Goal: Transaction & Acquisition: Purchase product/service

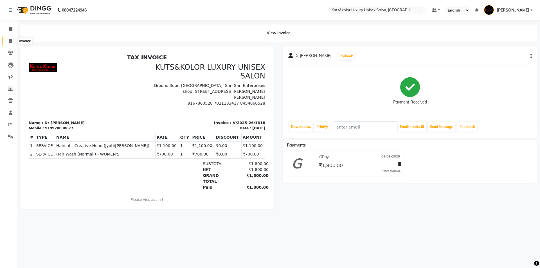
click at [7, 40] on span at bounding box center [11, 41] width 10 height 6
select select "7374"
select select "service"
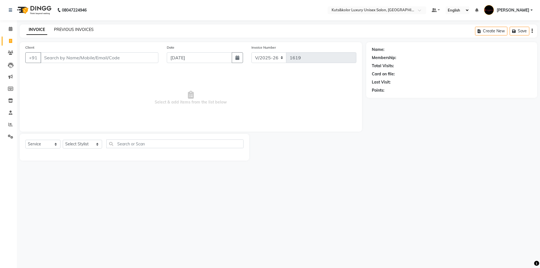
click at [77, 29] on link "PREVIOUS INVOICES" at bounding box center [74, 29] width 40 height 5
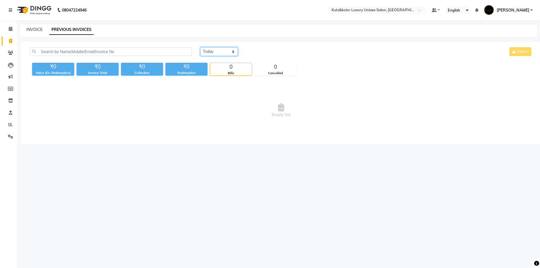
click at [232, 53] on select "[DATE] [DATE] Custom Range" at bounding box center [219, 51] width 38 height 9
select select "[DATE]"
click at [200, 47] on select "[DATE] [DATE] Custom Range" at bounding box center [219, 51] width 38 height 9
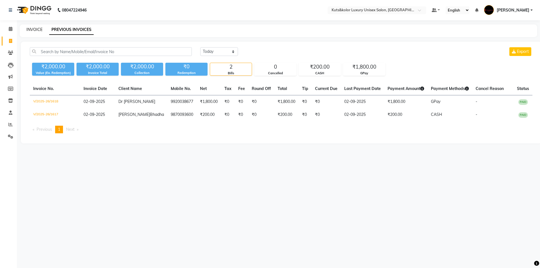
click at [36, 30] on link "INVOICE" at bounding box center [34, 29] width 16 height 5
select select "7374"
select select "service"
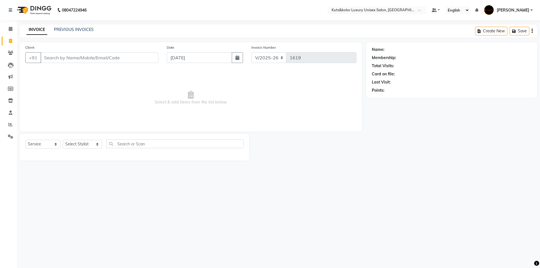
click at [79, 59] on input "Client" at bounding box center [100, 57] width 118 height 11
click at [76, 73] on ngb-highlight "982090091" at bounding box center [69, 71] width 25 height 6
type input "982090091"
click at [240, 59] on icon "button" at bounding box center [238, 57] width 4 height 5
select select "9"
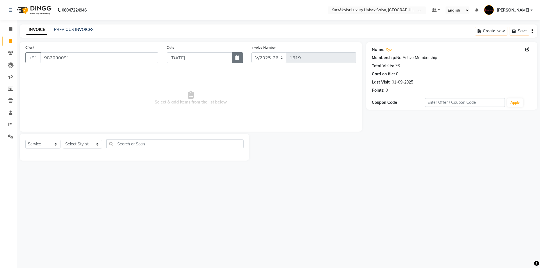
select select "2025"
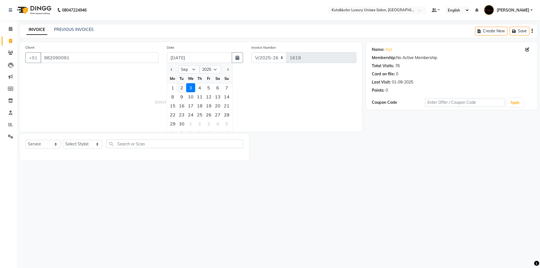
click at [183, 90] on div "2" at bounding box center [181, 87] width 9 height 9
type input "02-09-2025"
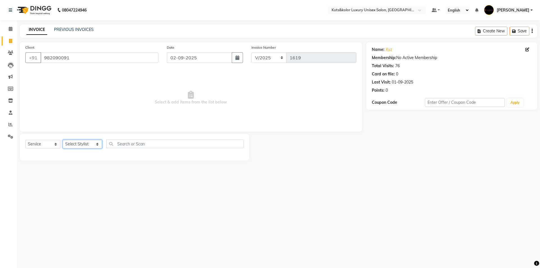
click at [93, 144] on select "Select Stylist aman [PERSON_NAME] beautiction [PERSON_NAME] [PERSON_NAME] (nail…" at bounding box center [82, 144] width 39 height 9
select select "67688"
click at [63, 140] on select "Select Stylist aman [PERSON_NAME] beautiction [PERSON_NAME] [PERSON_NAME] (nail…" at bounding box center [82, 144] width 39 height 9
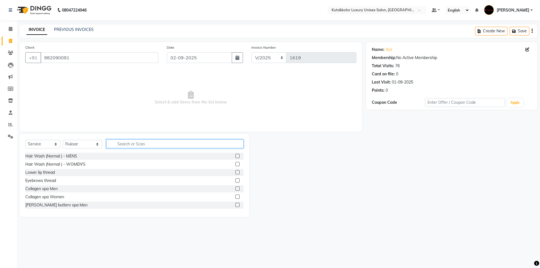
click at [158, 147] on input "text" at bounding box center [174, 144] width 137 height 9
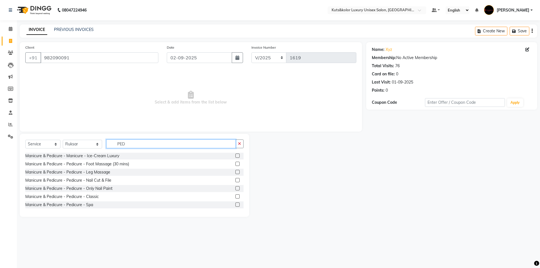
scroll to position [45, 0]
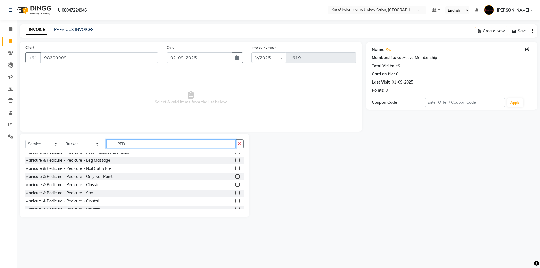
type input "PED"
click at [236, 193] on label at bounding box center [238, 193] width 4 height 4
click at [236, 193] on input "checkbox" at bounding box center [238, 193] width 4 height 4
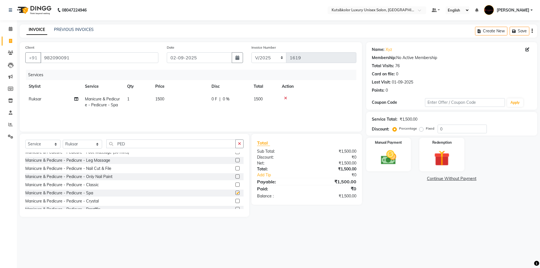
checkbox input "false"
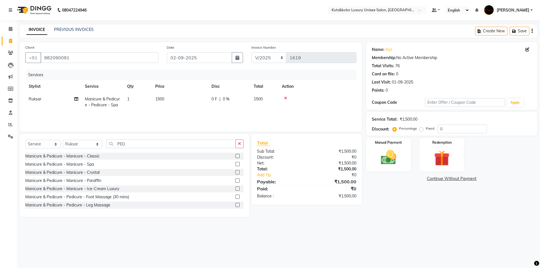
click at [236, 156] on label at bounding box center [238, 156] width 4 height 4
click at [236, 156] on input "checkbox" at bounding box center [238, 157] width 4 height 4
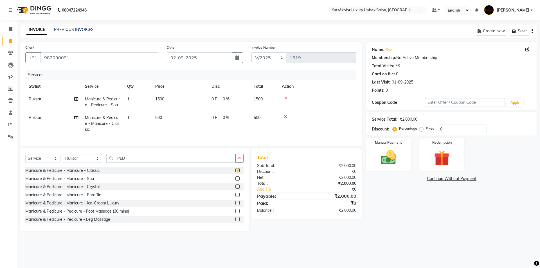
checkbox input "false"
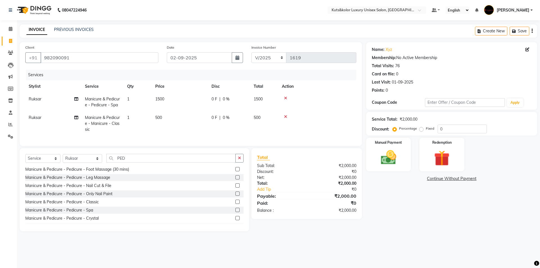
scroll to position [58, 0]
click at [236, 188] on label at bounding box center [238, 186] width 4 height 4
click at [236, 188] on input "checkbox" at bounding box center [238, 186] width 4 height 4
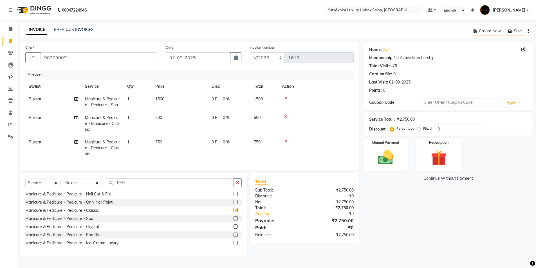
checkbox input "false"
click at [287, 97] on icon at bounding box center [285, 98] width 3 height 4
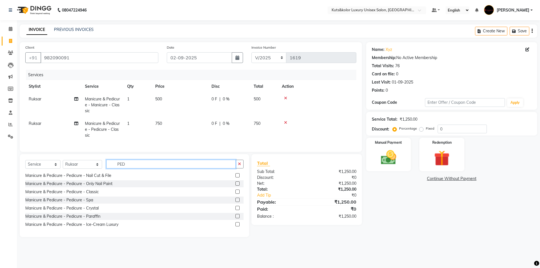
click at [167, 169] on input "PED" at bounding box center [170, 164] width 129 height 9
type input "P"
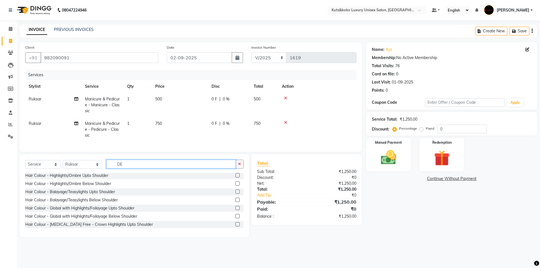
scroll to position [99, 0]
click at [171, 169] on input "DE" at bounding box center [170, 164] width 129 height 9
type input "D"
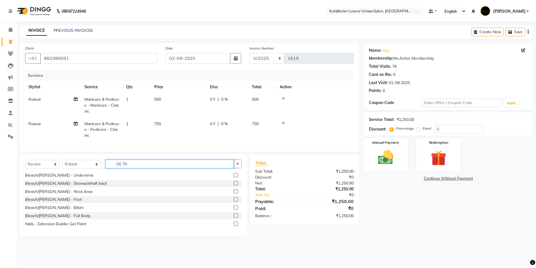
scroll to position [42, 0]
type input "DE TA"
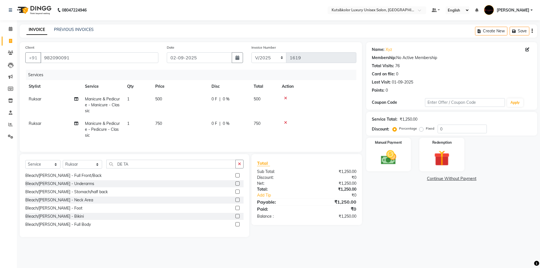
click at [232, 173] on div "Select Service Product Membership Package Voucher Prepaid Gift Card Select Styl…" at bounding box center [134, 166] width 218 height 13
click at [236, 178] on label at bounding box center [238, 175] width 4 height 4
click at [236, 178] on input "checkbox" at bounding box center [238, 176] width 4 height 4
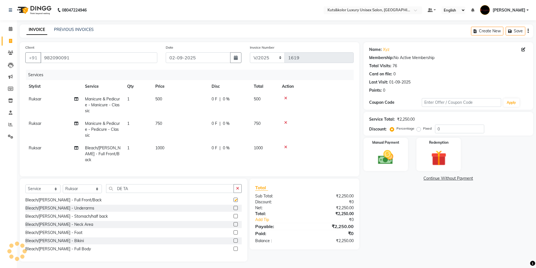
checkbox input "false"
click at [135, 184] on input "DE TA" at bounding box center [170, 188] width 128 height 9
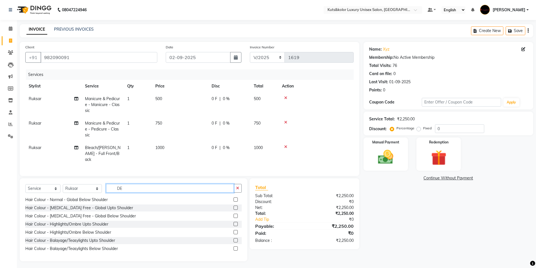
type input "D"
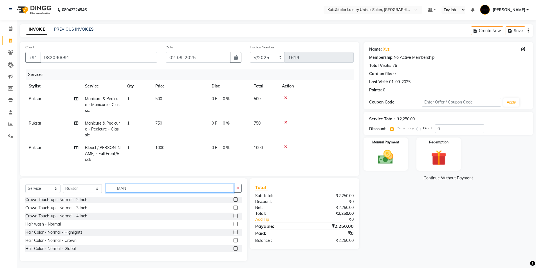
scroll to position [42, 0]
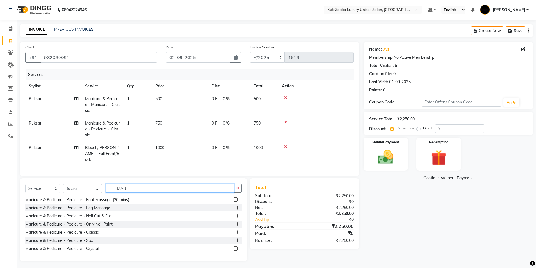
type input "MAN"
click at [234, 232] on label at bounding box center [236, 232] width 4 height 4
click at [234, 232] on input "checkbox" at bounding box center [236, 233] width 4 height 4
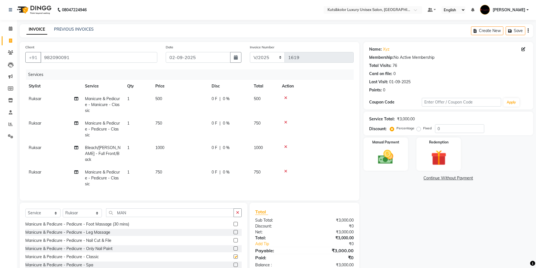
checkbox input "false"
click at [285, 99] on icon at bounding box center [285, 98] width 3 height 4
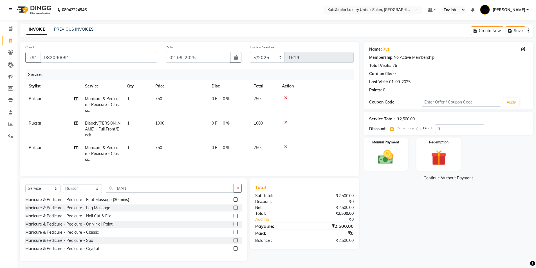
click at [285, 99] on icon at bounding box center [285, 98] width 3 height 4
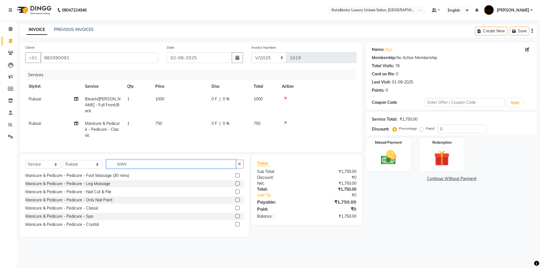
click at [134, 165] on input "MAN" at bounding box center [170, 164] width 129 height 9
type input "M"
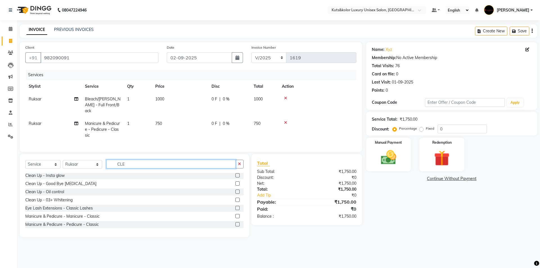
scroll to position [0, 0]
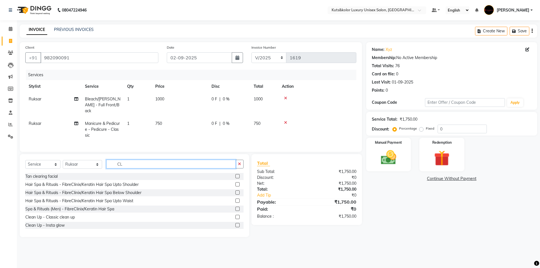
type input "C"
type input "D"
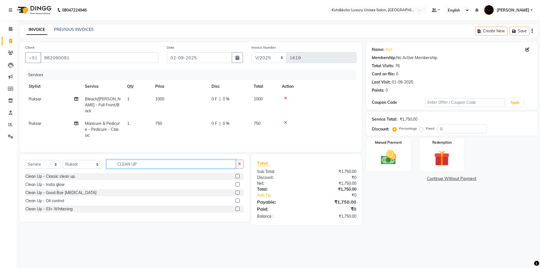
click at [146, 160] on input "CLEAN UP" at bounding box center [170, 164] width 129 height 9
type input "C"
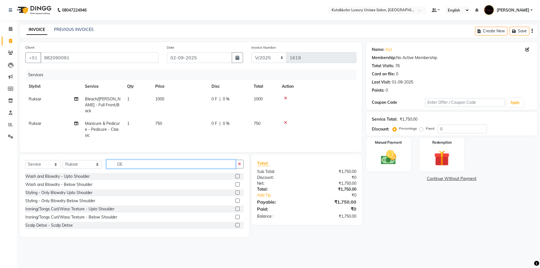
type input "D"
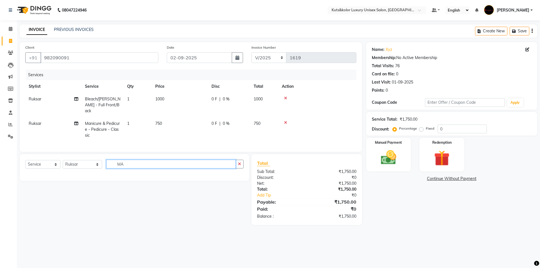
type input "M"
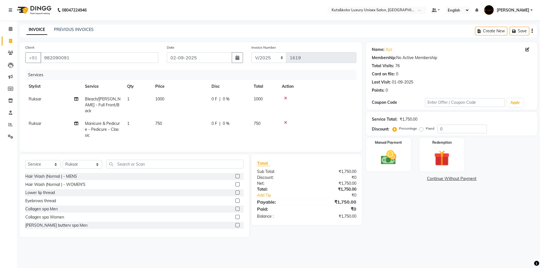
click at [174, 117] on td "750" at bounding box center [180, 129] width 56 height 24
select select "67688"
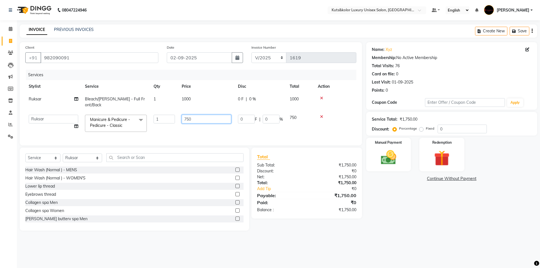
click at [199, 115] on input "750" at bounding box center [207, 119] width 50 height 9
type input "7"
type input "900"
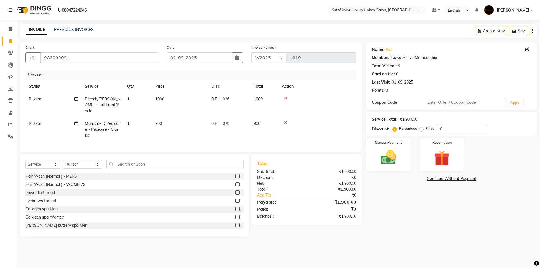
click at [133, 170] on div "Select Service Product Membership Package Voucher Prepaid Gift Card Select Styl…" at bounding box center [135, 195] width 230 height 83
click at [134, 162] on input "text" at bounding box center [174, 164] width 137 height 9
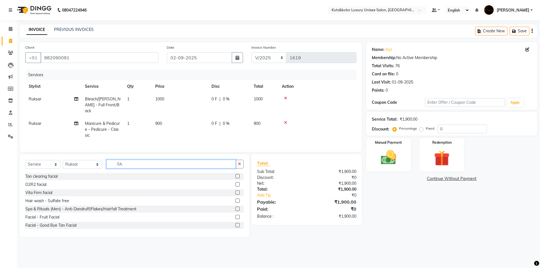
type input "F"
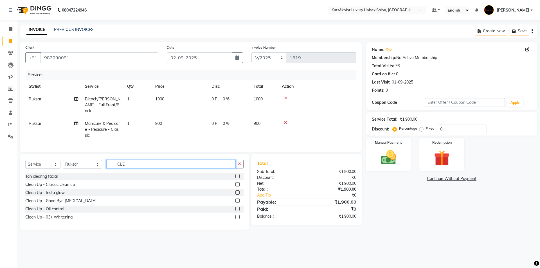
type input "CLE"
click at [238, 199] on label at bounding box center [238, 201] width 4 height 4
click at [238, 199] on input "checkbox" at bounding box center [238, 201] width 4 height 4
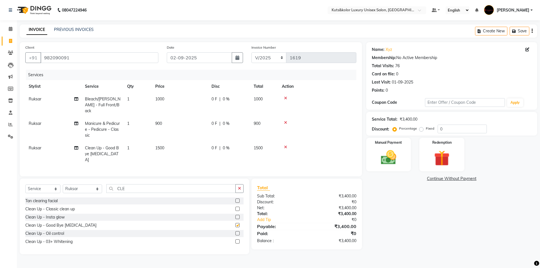
checkbox input "false"
click at [288, 99] on div at bounding box center [317, 98] width 71 height 4
click at [285, 99] on icon at bounding box center [285, 98] width 3 height 4
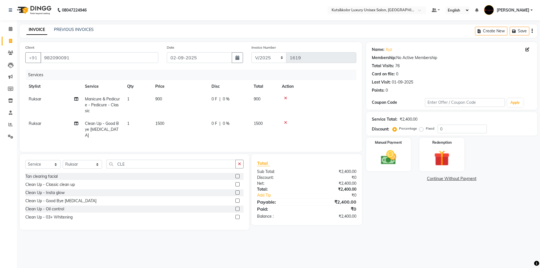
click at [171, 123] on td "1500" at bounding box center [180, 129] width 56 height 24
select select "67688"
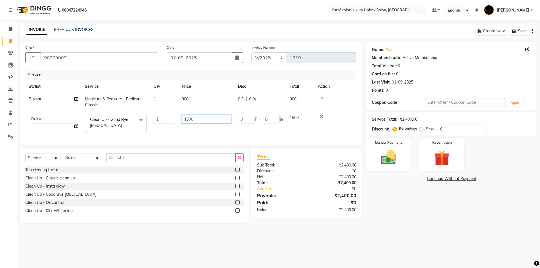
click at [202, 120] on input "1500" at bounding box center [207, 119] width 50 height 9
type input "1000"
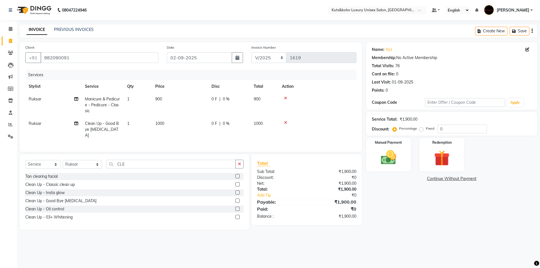
click at [195, 133] on td "1000" at bounding box center [180, 129] width 56 height 24
select select "67688"
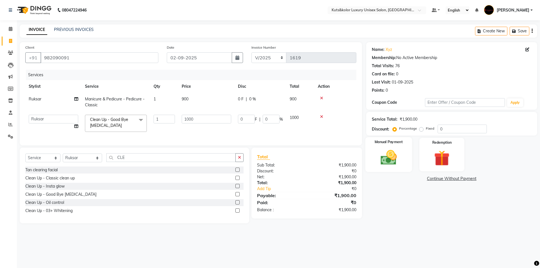
click at [390, 163] on img at bounding box center [389, 157] width 26 height 19
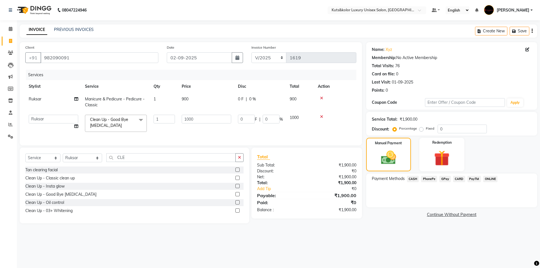
click at [416, 181] on span "CASH" at bounding box center [413, 179] width 12 height 6
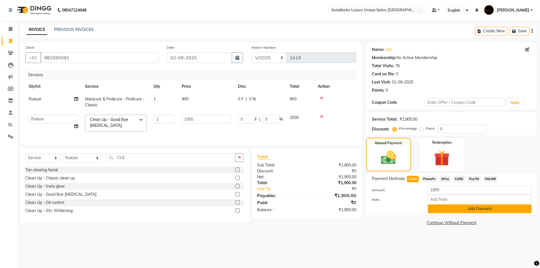
click at [442, 209] on button "Add Payment" at bounding box center [480, 209] width 104 height 9
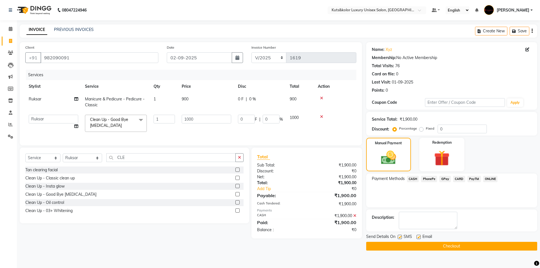
click at [400, 239] on label at bounding box center [400, 237] width 4 height 4
click at [400, 239] on input "checkbox" at bounding box center [400, 238] width 4 height 4
checkbox input "false"
drag, startPoint x: 402, startPoint y: 248, endPoint x: 404, endPoint y: 245, distance: 3.8
click at [402, 248] on button "Checkout" at bounding box center [451, 246] width 171 height 9
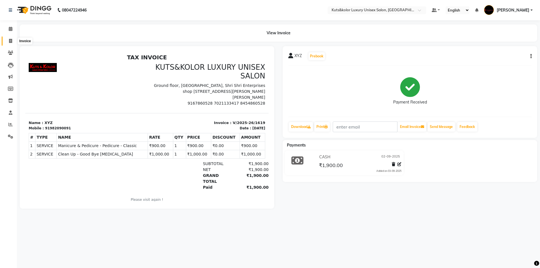
click at [11, 43] on icon at bounding box center [10, 41] width 3 height 4
select select "7374"
select select "service"
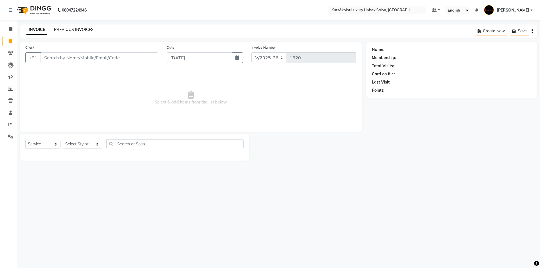
click at [74, 29] on link "PREVIOUS INVOICES" at bounding box center [74, 29] width 40 height 5
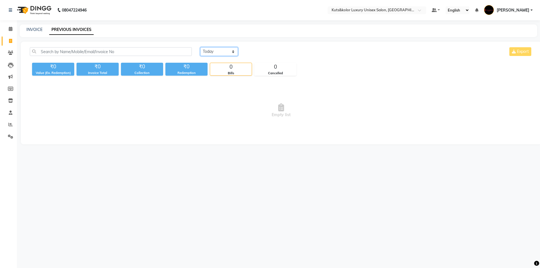
click at [234, 53] on select "[DATE] [DATE] Custom Range" at bounding box center [219, 51] width 38 height 9
select select "[DATE]"
click at [200, 47] on select "[DATE] [DATE] Custom Range" at bounding box center [219, 51] width 38 height 9
